Goal: Task Accomplishment & Management: Use online tool/utility

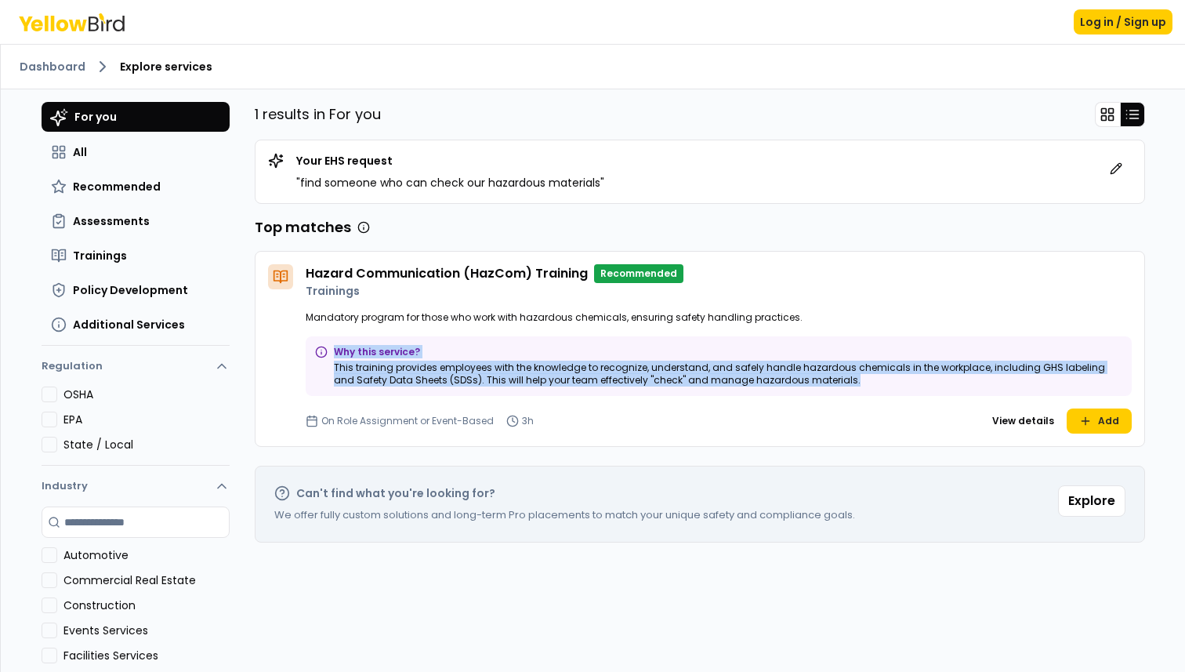
drag, startPoint x: 337, startPoint y: 352, endPoint x: 477, endPoint y: 395, distance: 146.1
click at [477, 395] on div "Why this service? This training provides employees with the knowledge to recogn…" at bounding box center [719, 366] width 826 height 60
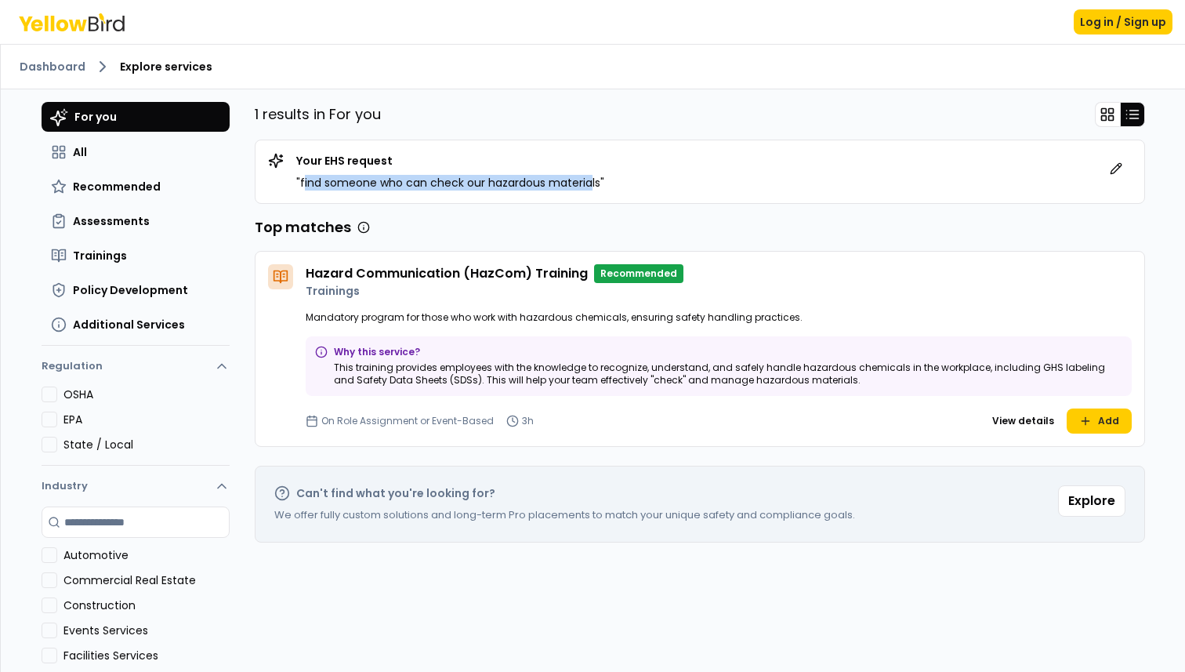
drag, startPoint x: 301, startPoint y: 179, endPoint x: 585, endPoint y: 187, distance: 283.9
click at [586, 187] on p "" find someone who can check our hazardous materials "" at bounding box center [450, 183] width 308 height 16
drag, startPoint x: 336, startPoint y: 271, endPoint x: 454, endPoint y: 281, distance: 118.0
click at [454, 281] on h4 "Hazard Communication (HazCom) Training" at bounding box center [447, 273] width 282 height 19
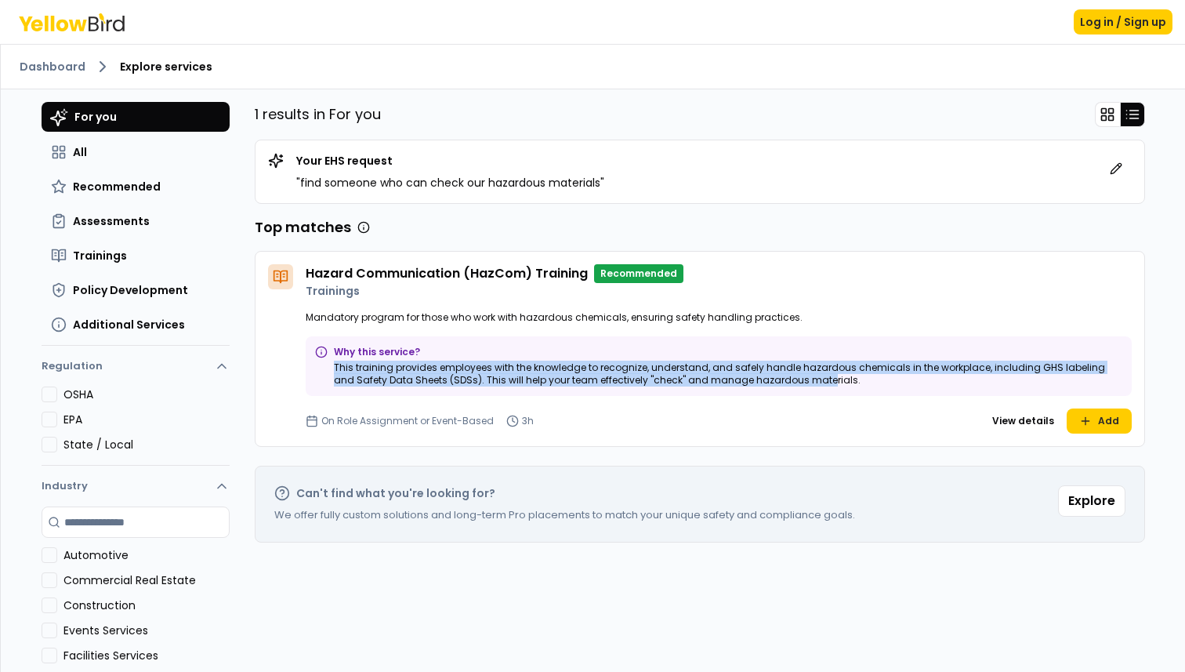
drag, startPoint x: 336, startPoint y: 363, endPoint x: 804, endPoint y: 380, distance: 468.3
click at [804, 380] on p "This training provides employees with the knowledge to recognize, understand, a…" at bounding box center [728, 373] width 789 height 25
